Goal: Information Seeking & Learning: Learn about a topic

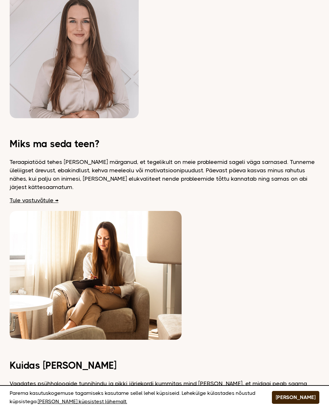
scroll to position [580, 0]
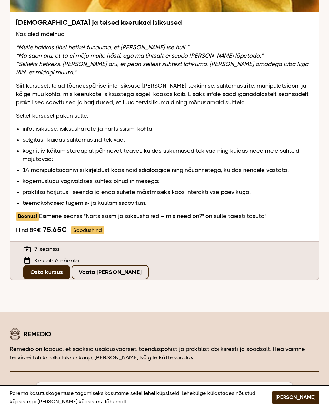
scroll to position [161, 0]
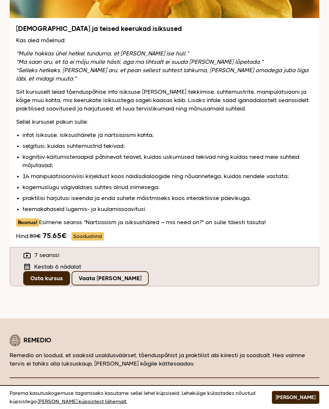
click at [91, 172] on li "14 manipulatsiooniviisi kirjeldust koos näidisdialoogide ning nõuannetega, kuid…" at bounding box center [168, 176] width 290 height 8
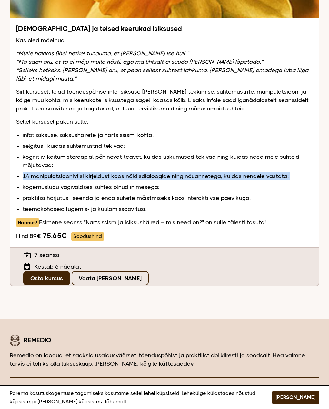
click at [91, 172] on li "14 manipulatsiooniviisi kirjeldust koos näidisdialoogide ning nõuannetega, kuid…" at bounding box center [168, 176] width 290 height 8
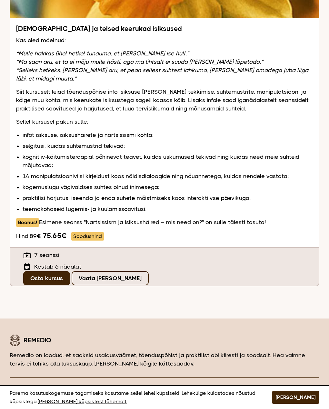
click at [96, 168] on ul "infot isiksuse, isiksushäirete ja nartsissismi kohta; selgitusi, kuidas suhtemu…" at bounding box center [168, 172] width 290 height 82
click at [110, 194] on li "praktilisi harjutusi iseenda ja enda suhete mõistmiseks koos interaktiivse päev…" at bounding box center [168, 198] width 290 height 8
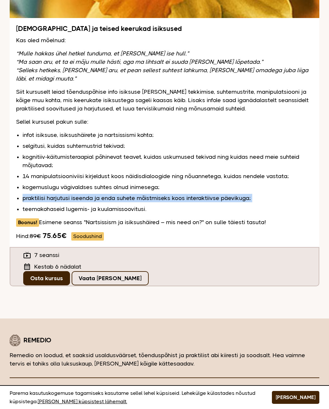
click at [110, 194] on li "praktilisi harjutusi iseenda ja enda suhete mõistmiseks koos interaktiivse päev…" at bounding box center [168, 198] width 290 height 8
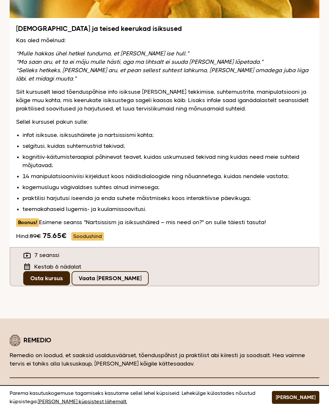
click at [119, 153] on li "kognitiiv-käitumisteraapial põhinevat teavet, kuidas uskumused tekivad ning kui…" at bounding box center [168, 161] width 290 height 17
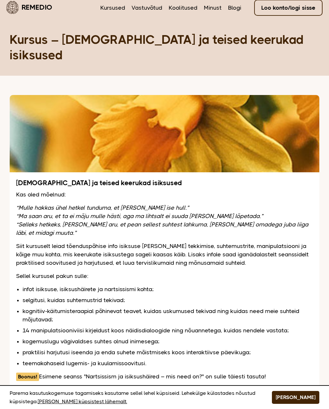
scroll to position [0, 0]
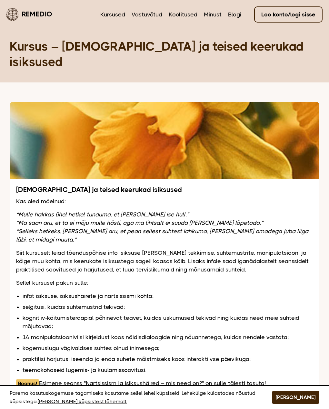
click at [179, 214] on p "“Mulle hakkas ühel hetkel tunduma, et [PERSON_NAME] ise hull.” “Ma saan aru, et…" at bounding box center [164, 227] width 296 height 34
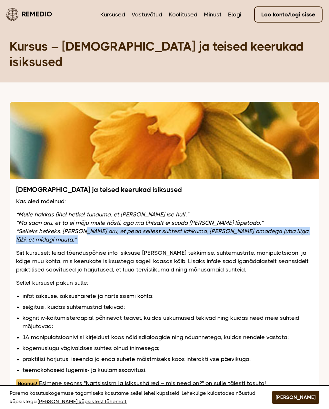
click at [179, 214] on p "“Mulle hakkas ühel hetkel tunduma, et [PERSON_NAME] ise hull.” “Ma saan aru, et…" at bounding box center [164, 227] width 296 height 34
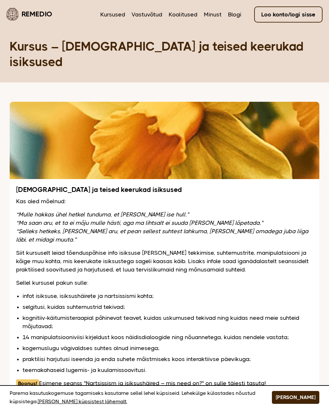
click at [179, 210] on p "“Mulle hakkas ühel hetkel tunduma, et [PERSON_NAME] ise hull.” “Ma saan aru, et…" at bounding box center [164, 227] width 296 height 34
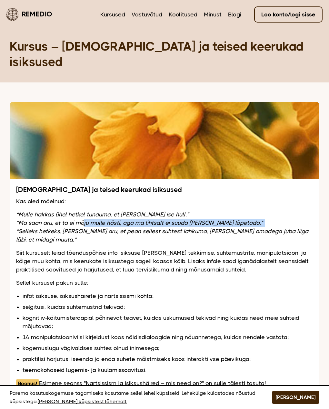
click at [179, 210] on p "“Mulle hakkas ühel hetkel tunduma, et [PERSON_NAME] ise hull.” “Ma saan aru, et…" at bounding box center [164, 227] width 296 height 34
